Goal: Information Seeking & Learning: Learn about a topic

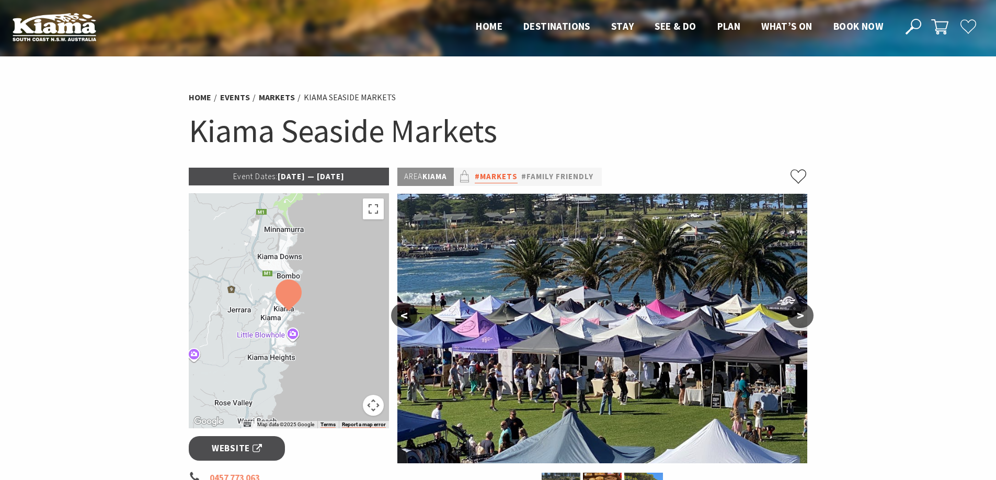
click at [513, 178] on link "#Markets" at bounding box center [496, 176] width 43 height 13
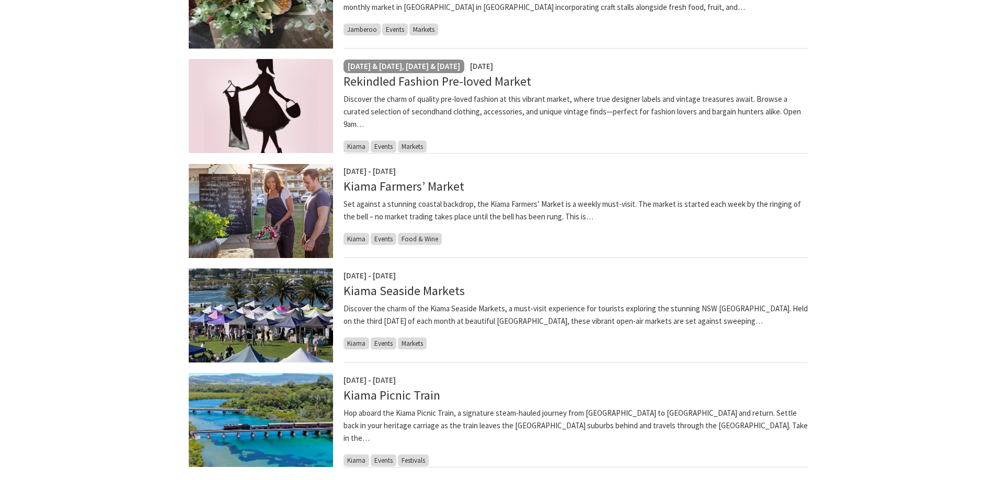
scroll to position [366, 0]
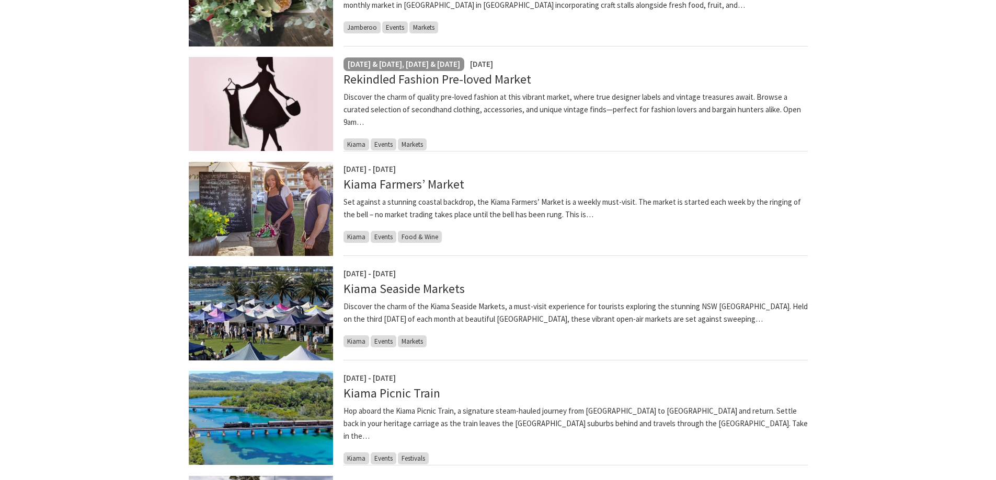
click at [290, 325] on img at bounding box center [261, 314] width 144 height 94
